Goal: Task Accomplishment & Management: Use online tool/utility

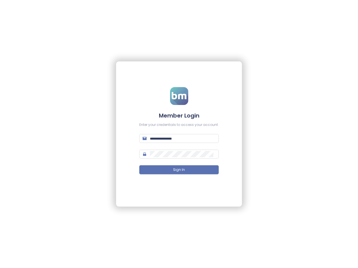
click at [179, 139] on input "text" at bounding box center [182, 139] width 65 height 6
click at [179, 170] on span "Sign In" at bounding box center [179, 169] width 12 height 5
